Goal: Task Accomplishment & Management: Manage account settings

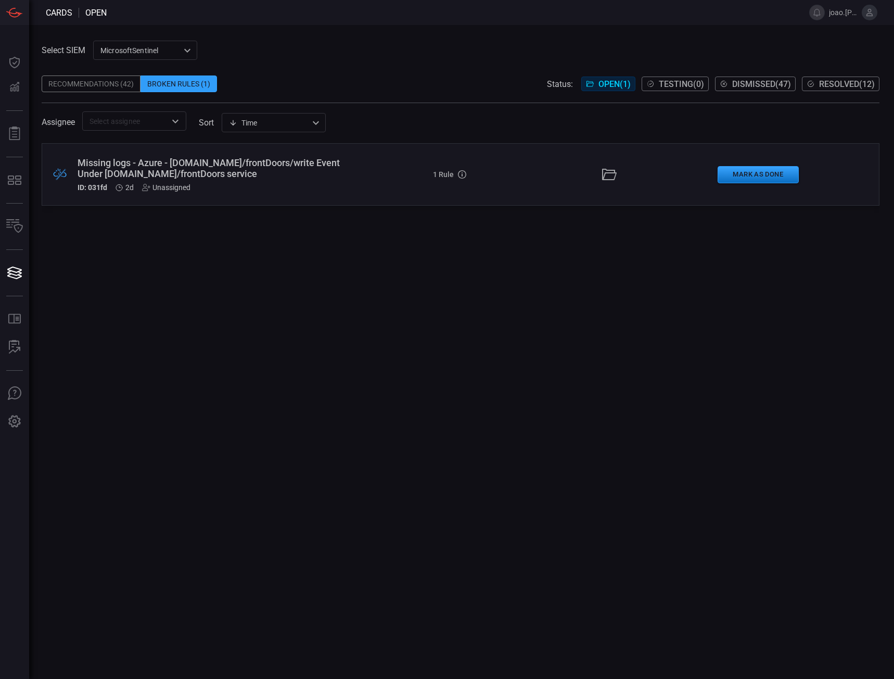
click at [869, 18] on button at bounding box center [870, 13] width 16 height 16
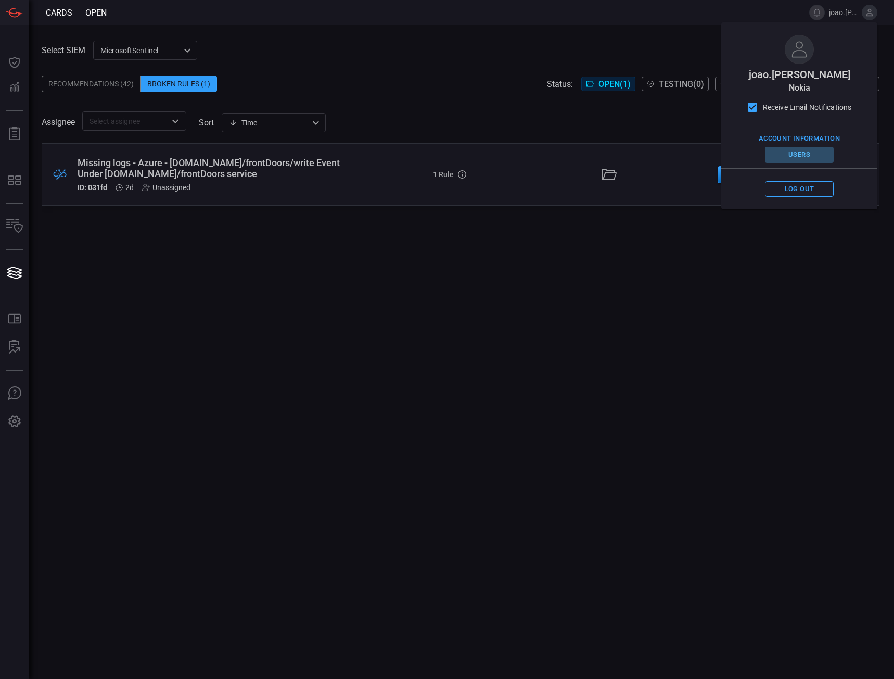
click at [803, 155] on button "Users" at bounding box center [799, 155] width 69 height 16
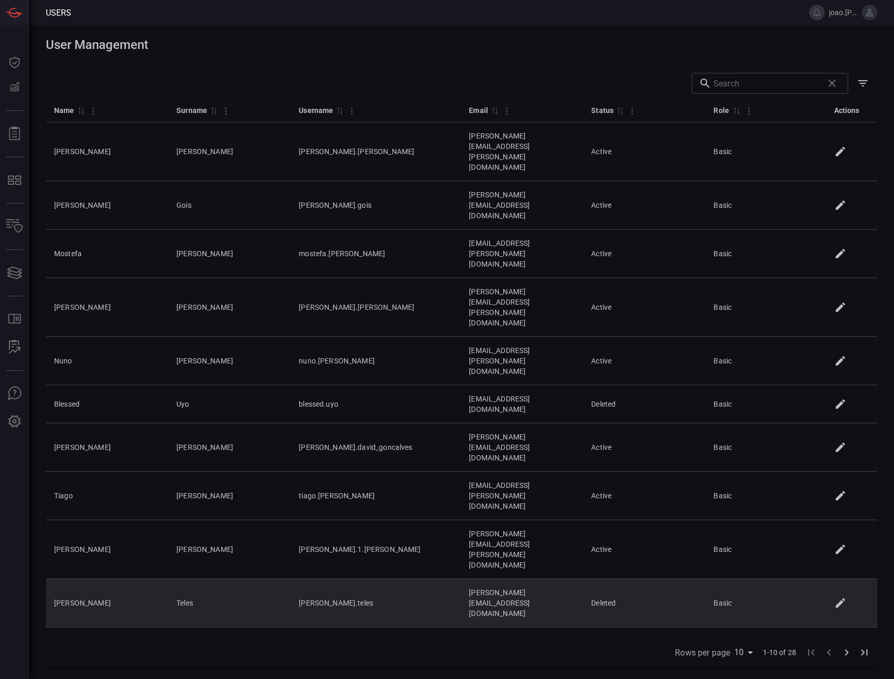
click at [840, 598] on icon at bounding box center [840, 602] width 9 height 9
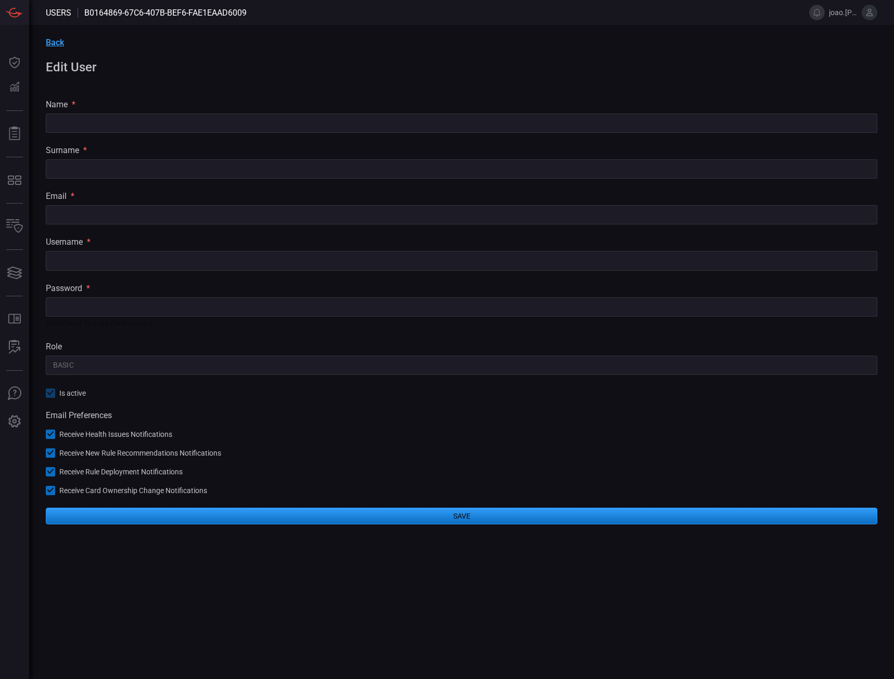
type input "Fabio"
type input "Teles"
type input "fabio.teles@nokia.com"
type input "fabio.teles"
type input "Basic"
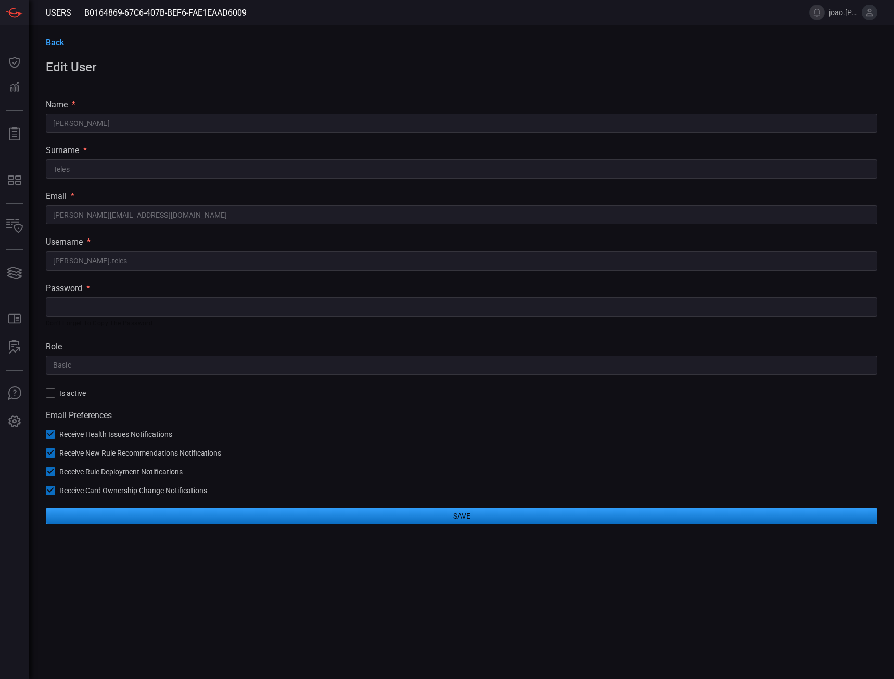
click at [55, 44] on span "Back" at bounding box center [55, 42] width 18 height 10
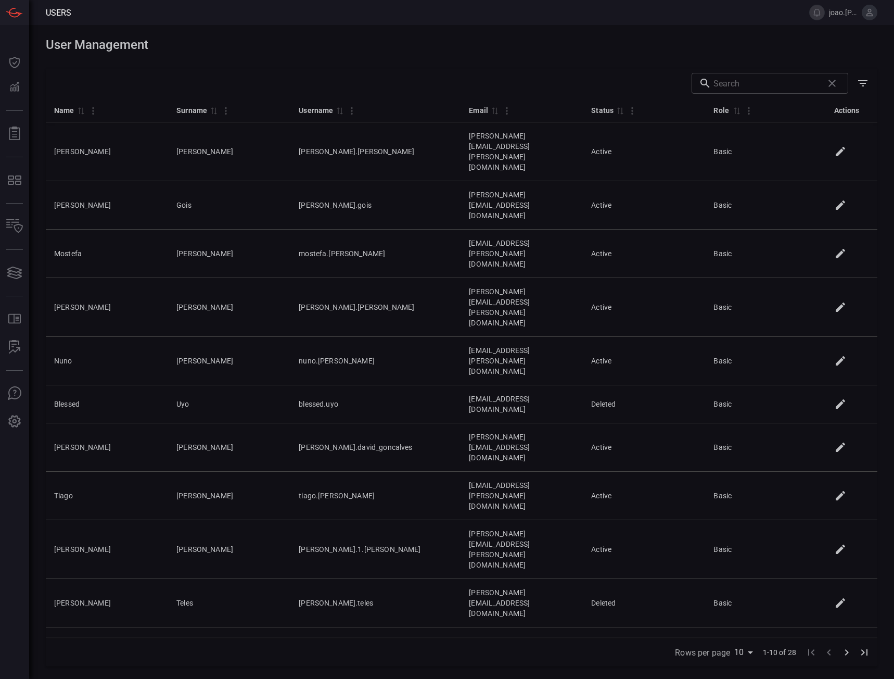
click at [848, 648] on icon "Go to next page" at bounding box center [847, 652] width 12 height 12
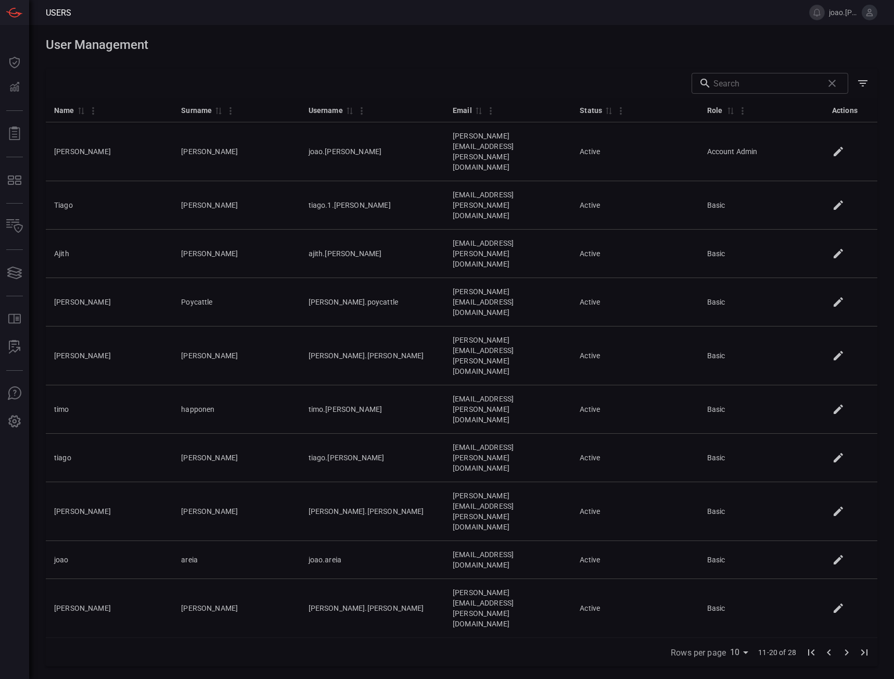
click at [848, 652] on icon "Go to next page" at bounding box center [847, 652] width 4 height 6
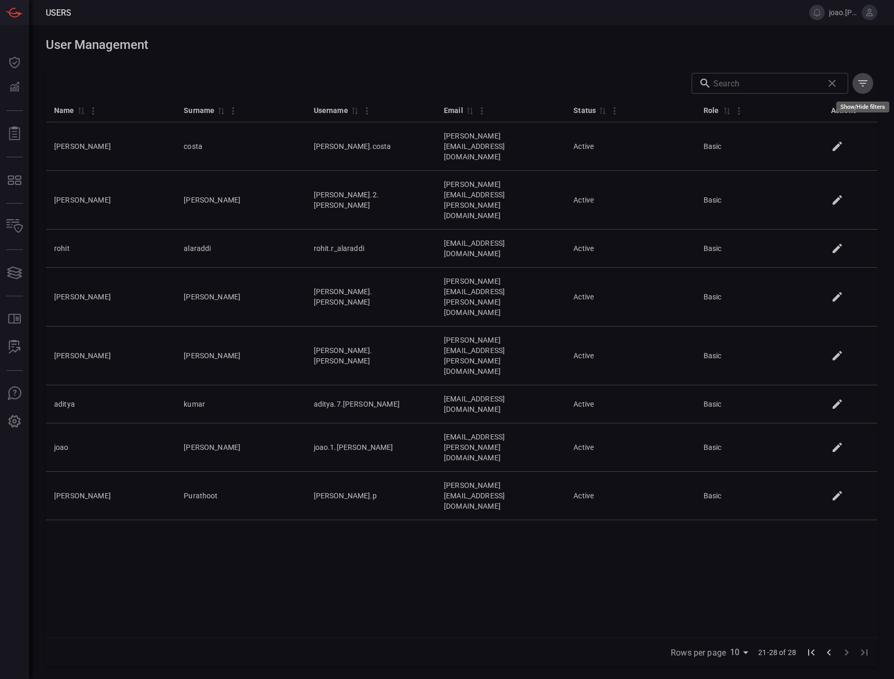
click at [863, 85] on icon "Show/Hide filters" at bounding box center [863, 83] width 12 height 12
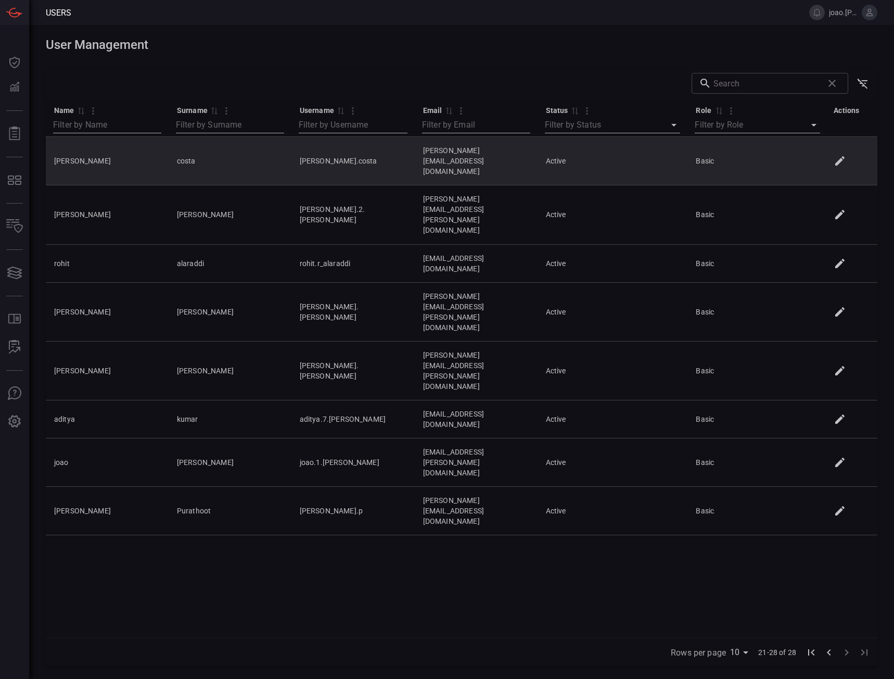
click at [836, 155] on icon at bounding box center [840, 161] width 12 height 12
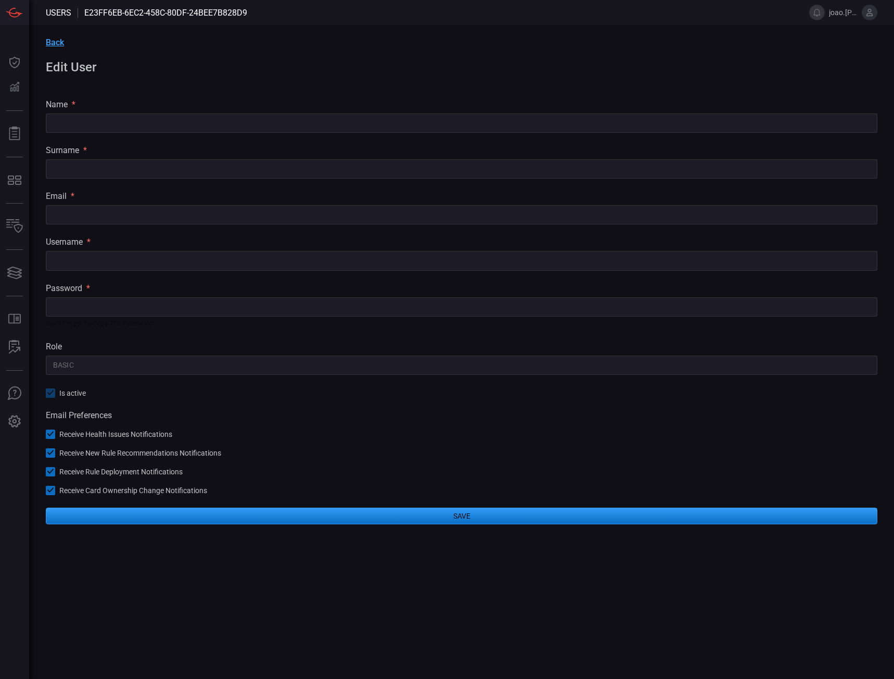
type input "miguel"
type input "costa"
type input "miguel.costa@nokia.com"
type input "miguel.costa"
type input "Basic"
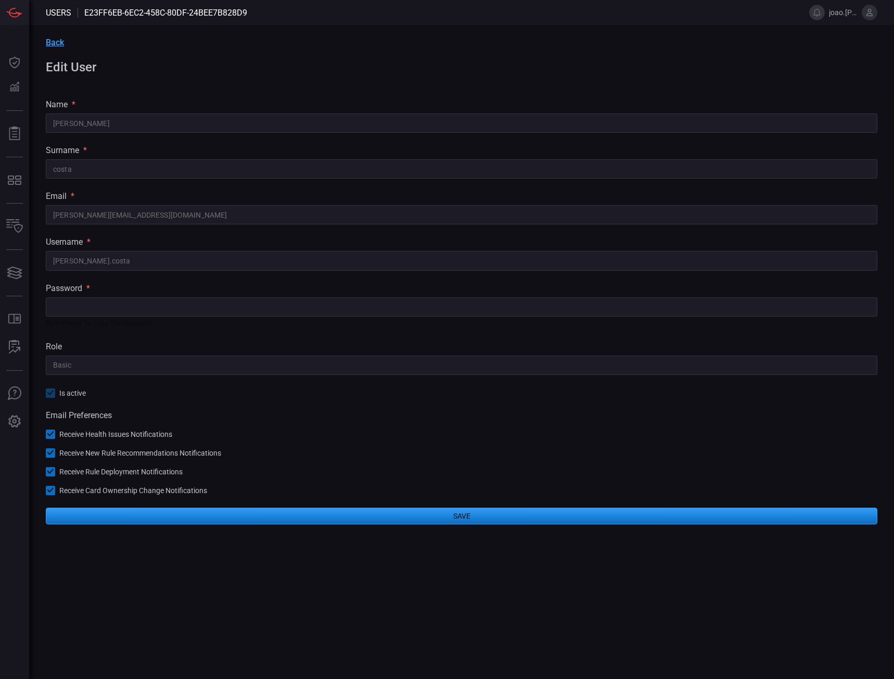
click at [53, 394] on div "Back Edit User name * miguel ​ surname * costa ​ email * miguel.costa@nokia.com…" at bounding box center [461, 281] width 865 height 512
click at [57, 394] on div "Back Edit User name * miguel ​ surname * costa ​ email * miguel.costa@nokia.com…" at bounding box center [461, 281] width 865 height 512
click at [63, 396] on div "Back Edit User name * miguel ​ surname * costa ​ email * miguel.costa@nokia.com…" at bounding box center [461, 281] width 865 height 512
click at [68, 392] on div "Back Edit User name * miguel ​ surname * costa ​ email * miguel.costa@nokia.com…" at bounding box center [461, 281] width 865 height 512
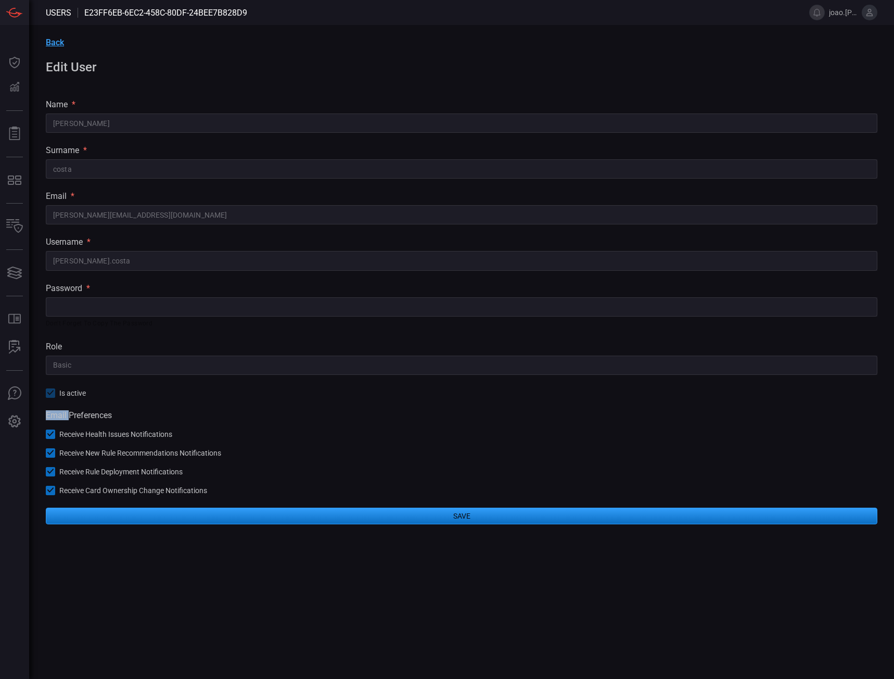
click at [68, 392] on div "Back Edit User name * miguel ​ surname * costa ​ email * miguel.costa@nokia.com…" at bounding box center [461, 281] width 865 height 512
click at [52, 395] on div "Back Edit User name * miguel ​ surname * costa ​ email * miguel.costa@nokia.com…" at bounding box center [461, 281] width 865 height 512
click at [44, 37] on div "Back Edit User name * miguel ​ surname * costa ​ email * miguel.costa@nokia.com…" at bounding box center [461, 281] width 865 height 512
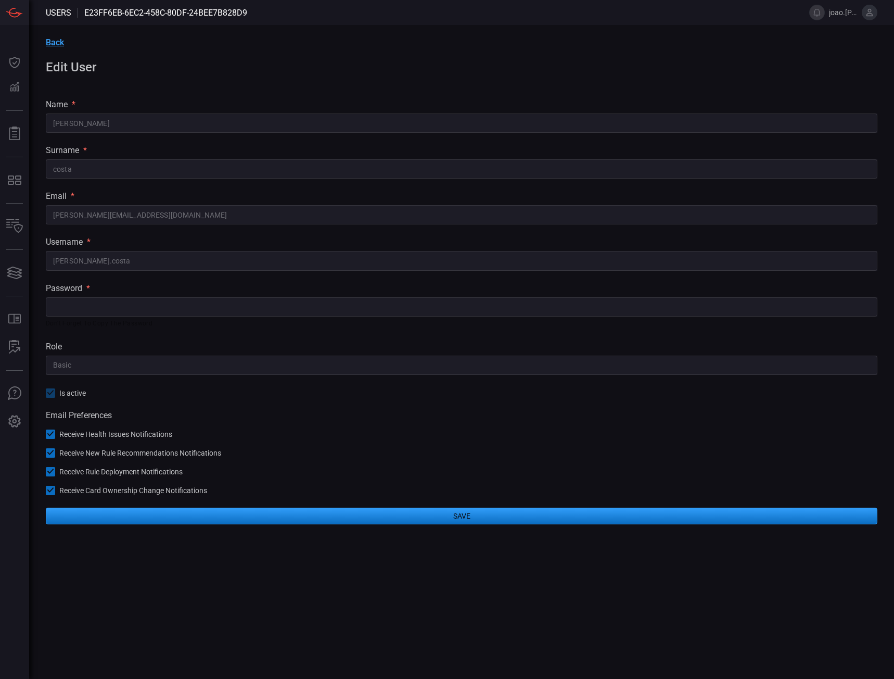
click at [52, 44] on span "Back" at bounding box center [55, 42] width 18 height 10
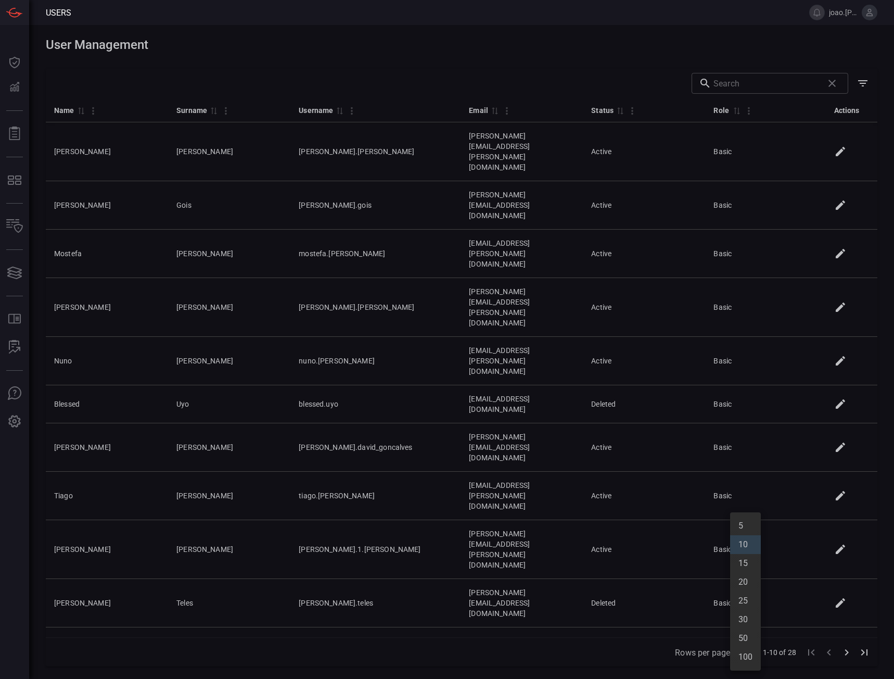
click at [744, 651] on body "Users joao.pires Dashboard Dashboard Detections Detections Reports Reports MITR…" at bounding box center [447, 339] width 894 height 679
click at [746, 656] on li "100" at bounding box center [745, 657] width 31 height 19
type input "100"
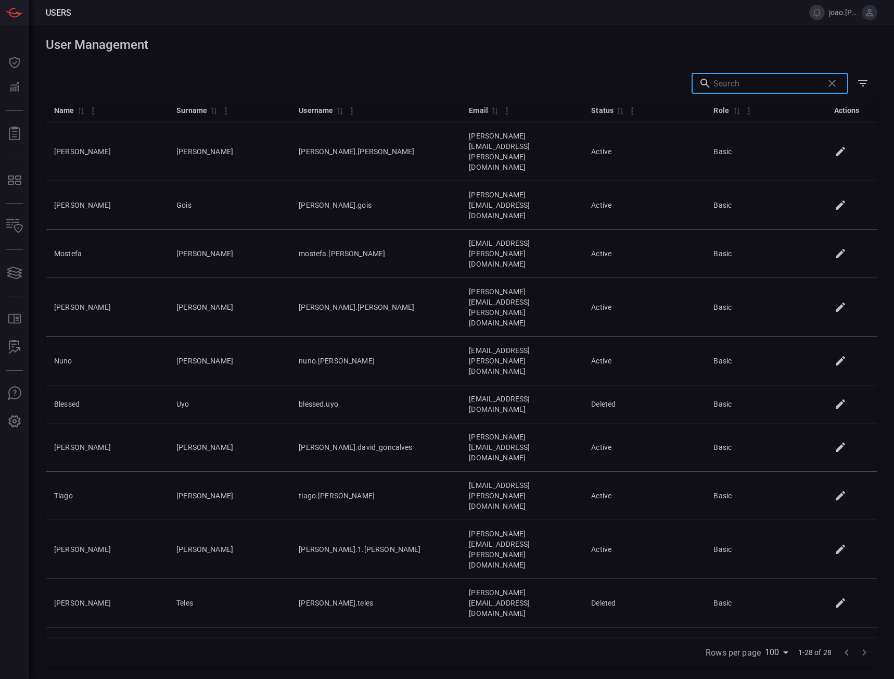
click at [740, 85] on input "text" at bounding box center [767, 83] width 106 height 21
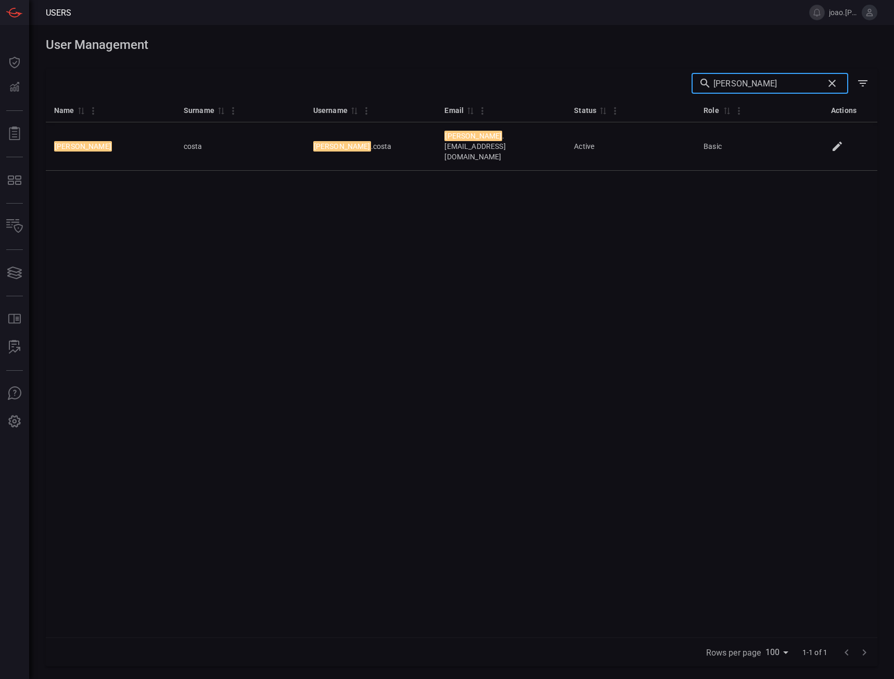
type input "miguel"
click at [709, 185] on div "Name 0 Surname 0 Username 0 Email 0 Status 0 Role 0 Actions miguel costa miguel…" at bounding box center [462, 367] width 832 height 539
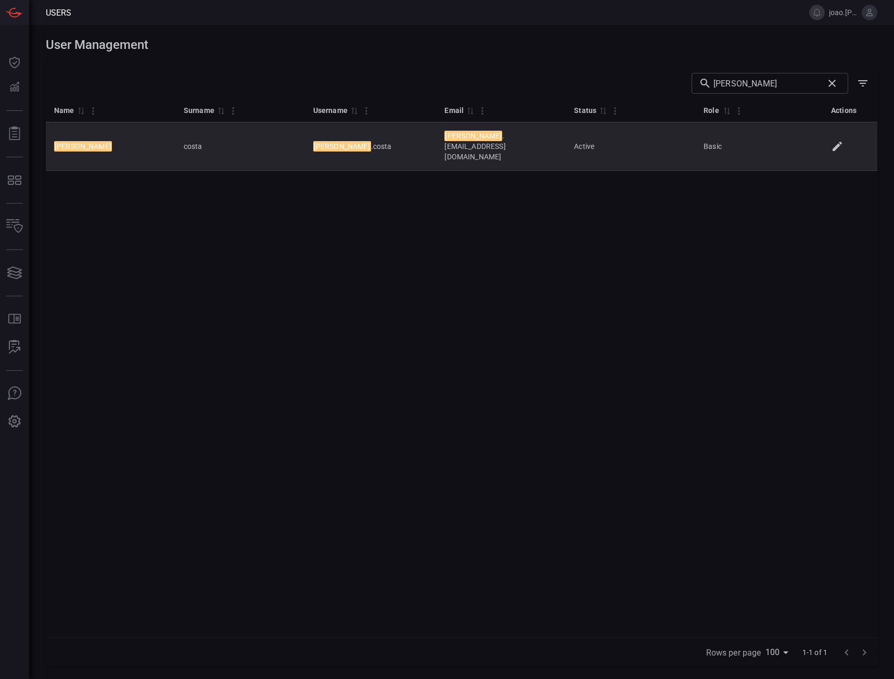
click at [838, 142] on icon at bounding box center [837, 146] width 9 height 9
